Goal: Task Accomplishment & Management: Manage account settings

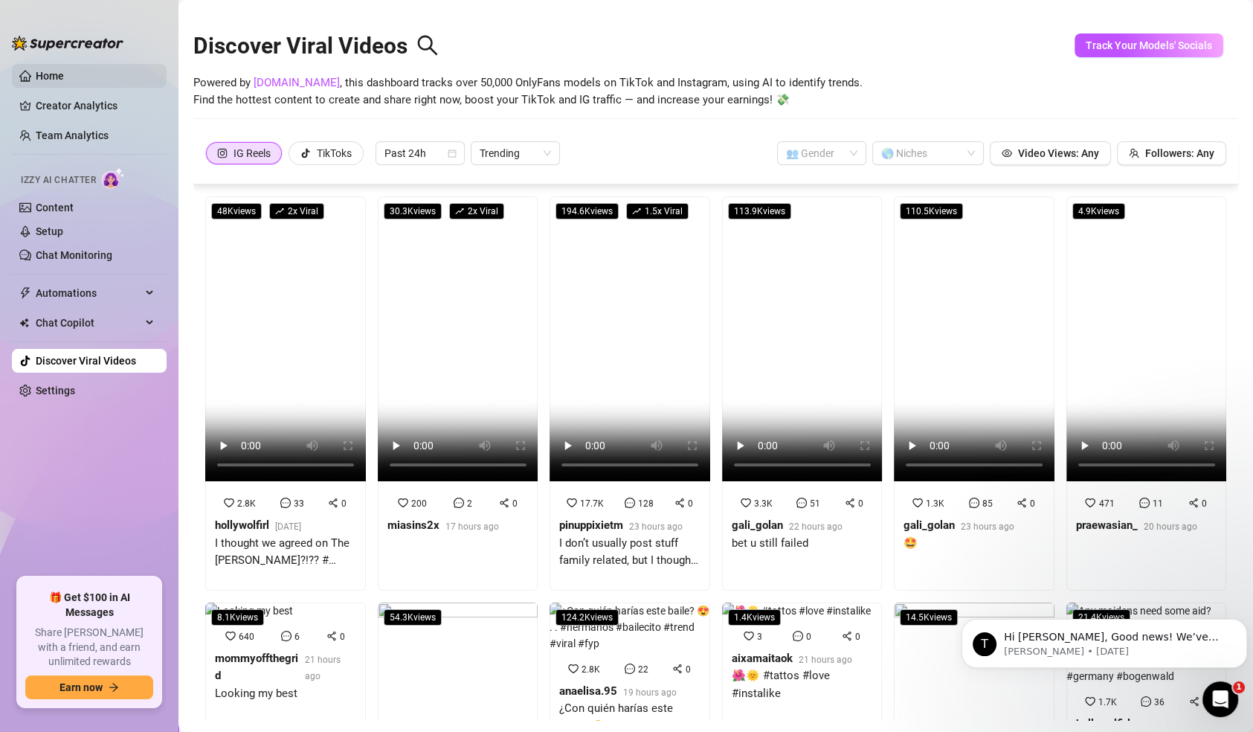
click at [64, 78] on link "Home" at bounding box center [50, 76] width 28 height 12
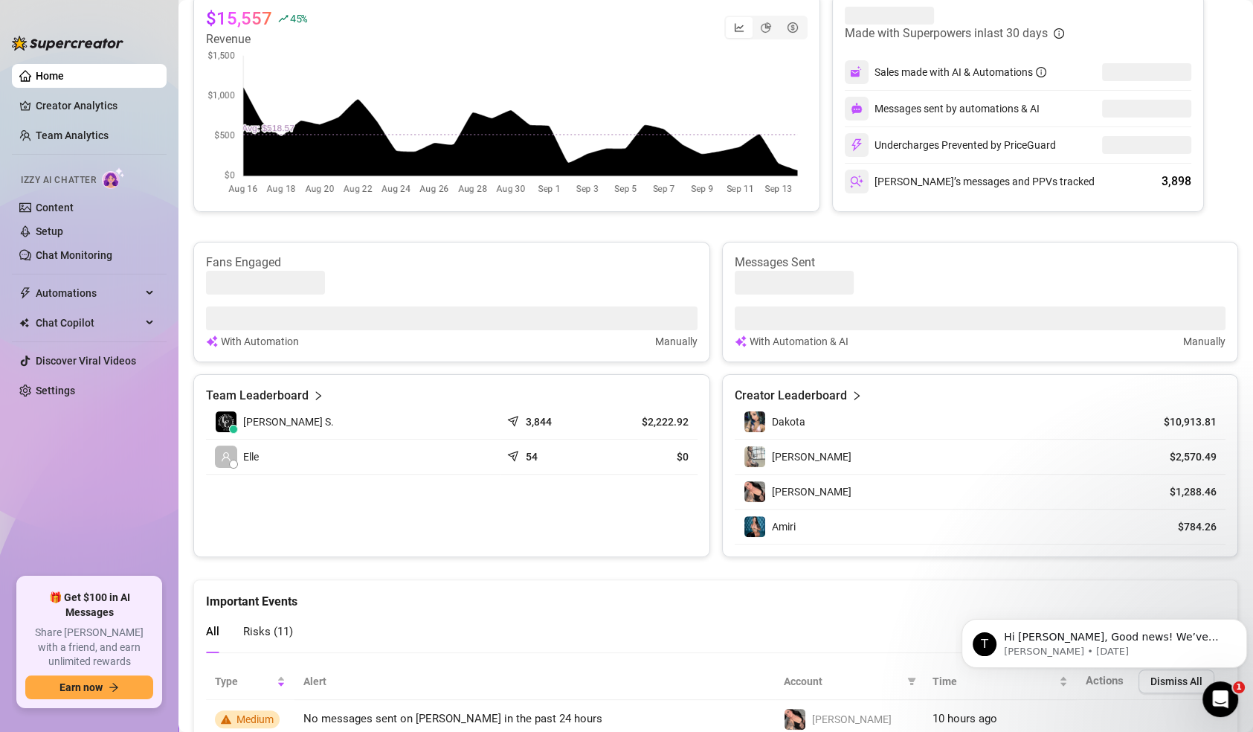
scroll to position [190, 0]
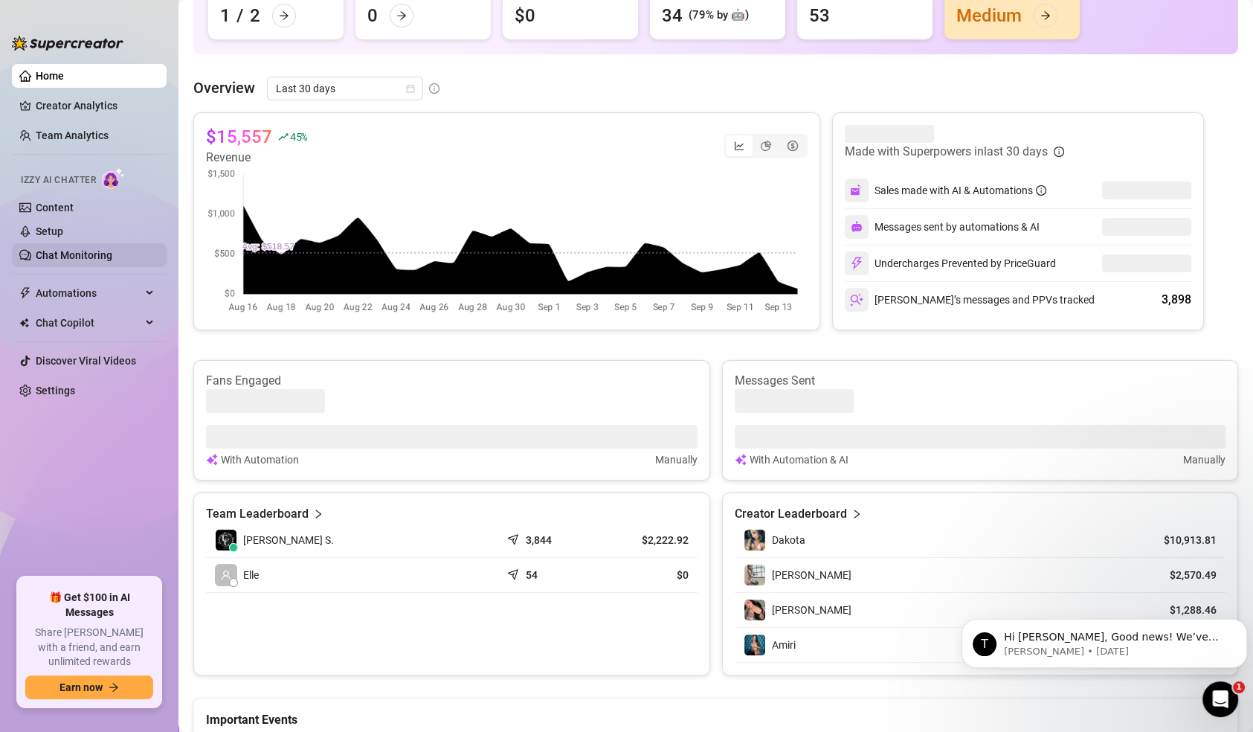
click at [63, 253] on link "Chat Monitoring" at bounding box center [74, 255] width 77 height 12
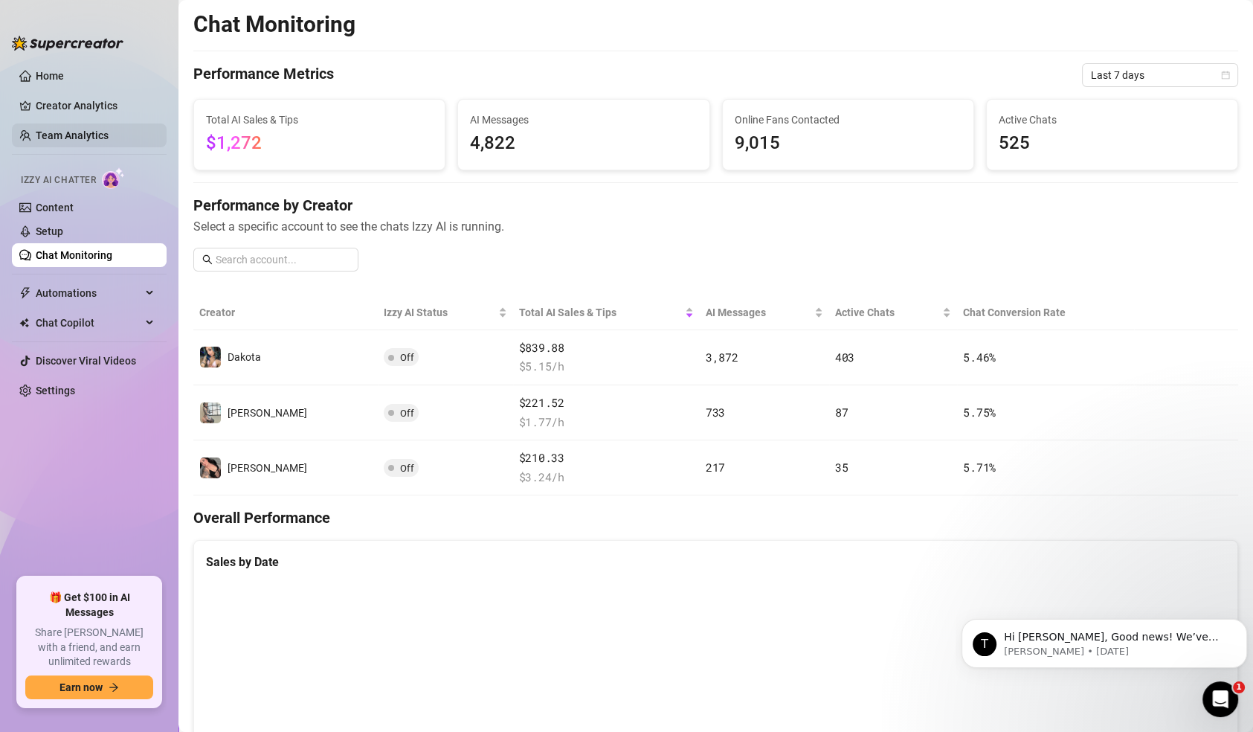
click at [71, 132] on link "Team Analytics" at bounding box center [72, 135] width 73 height 12
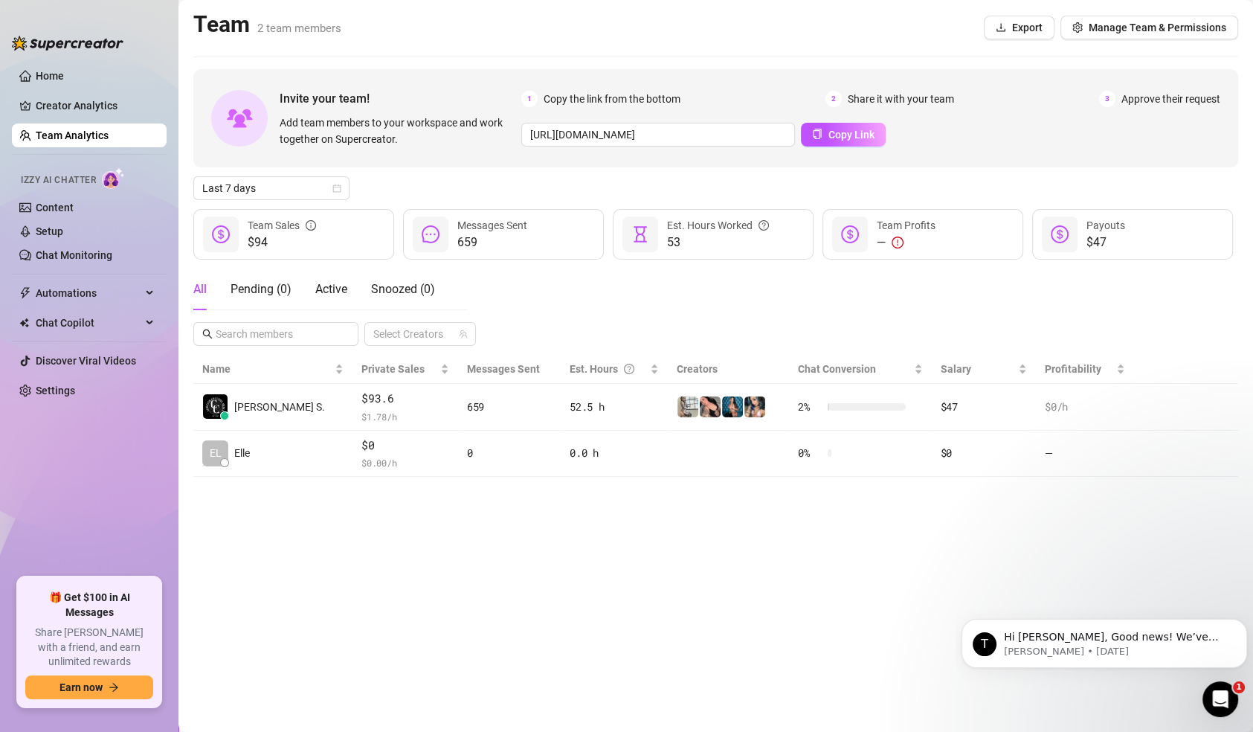
click at [61, 48] on img at bounding box center [68, 43] width 112 height 15
click at [64, 61] on ul "Home Creator Analytics Team Analytics Izzy AI Chatter Content Setup Chat Monito…" at bounding box center [89, 314] width 155 height 513
click at [75, 392] on link "Settings" at bounding box center [55, 390] width 39 height 12
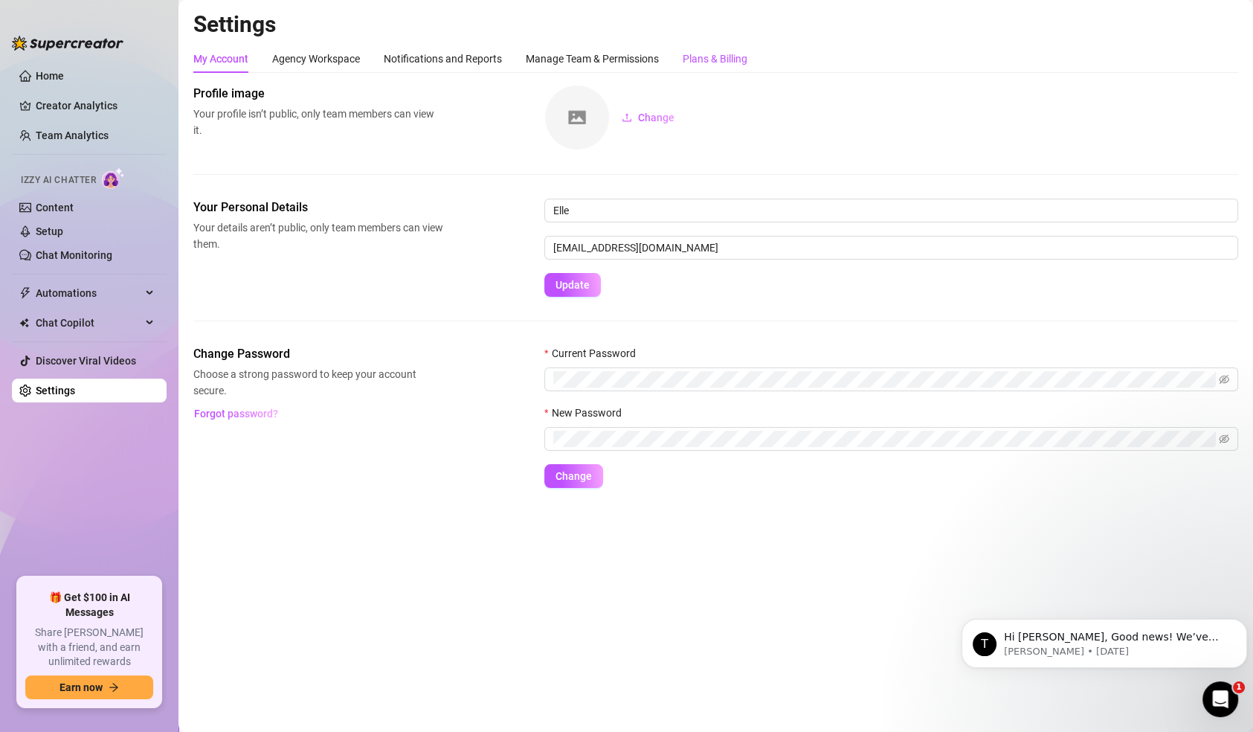
click at [708, 56] on div "Plans & Billing" at bounding box center [714, 59] width 65 height 16
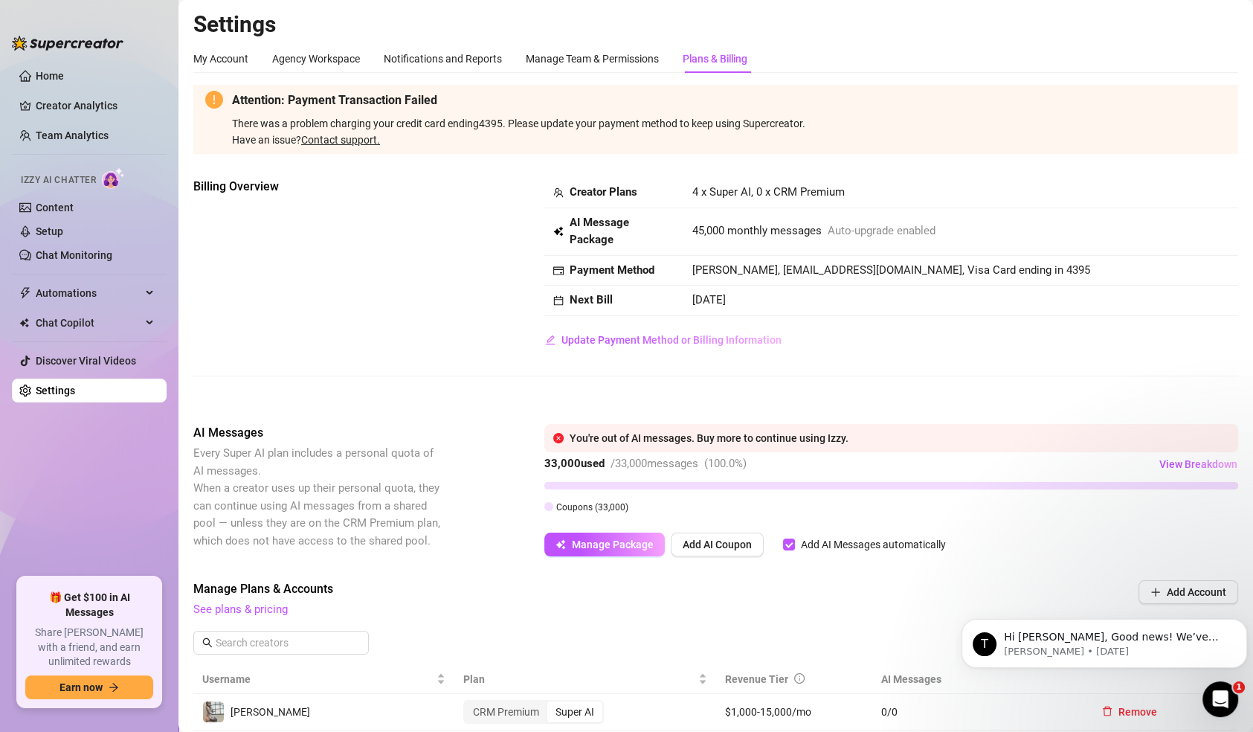
scroll to position [1, 0]
drag, startPoint x: 753, startPoint y: 238, endPoint x: 798, endPoint y: 240, distance: 45.4
click at [798, 240] on td "45,000 monthly messages Auto-upgrade enabled" at bounding box center [960, 231] width 555 height 48
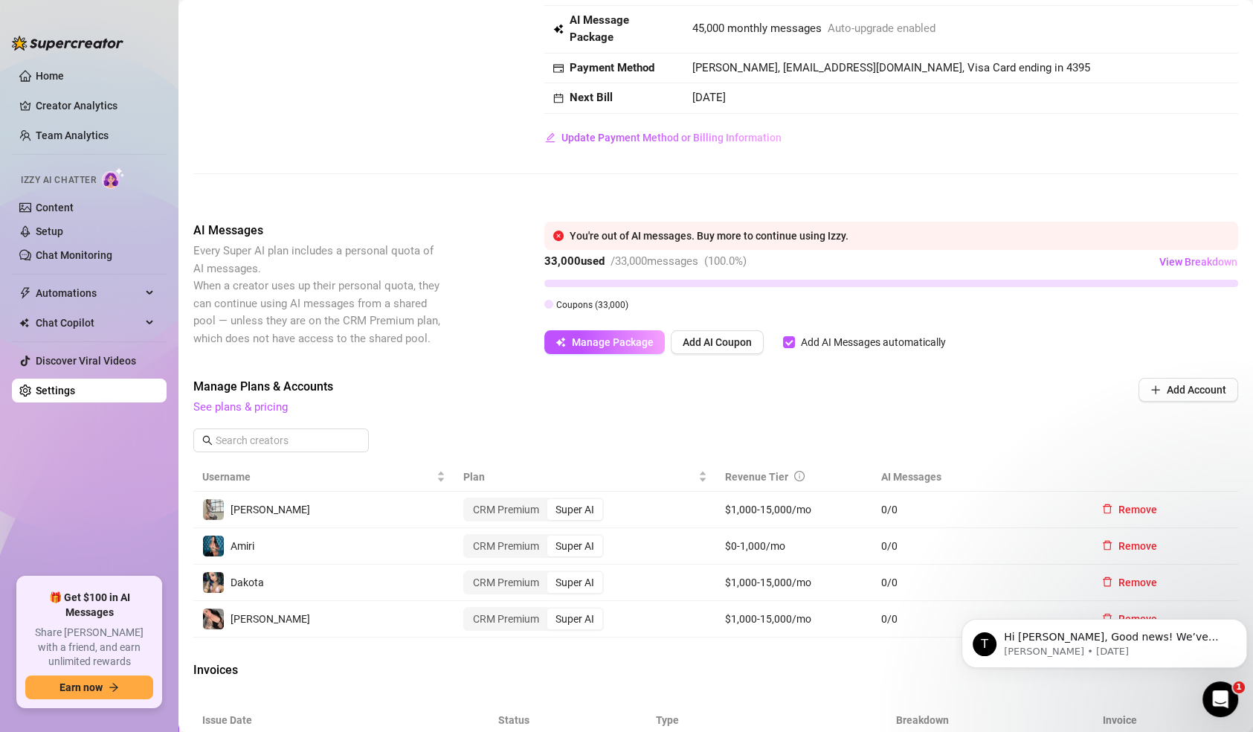
scroll to position [0, 0]
